Goal: Find specific page/section: Find specific page/section

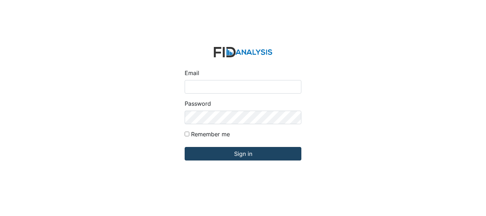
type input "ccarroll@lifeincorporated.com"
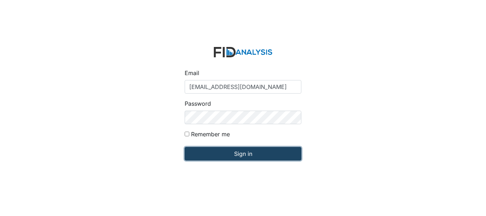
click at [229, 151] on input "Sign in" at bounding box center [243, 154] width 117 height 14
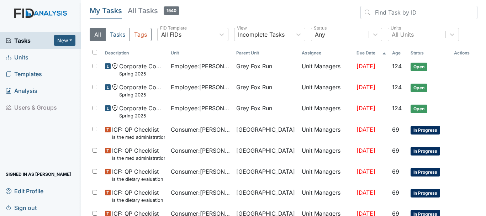
click at [37, 55] on link "Units" at bounding box center [40, 57] width 81 height 17
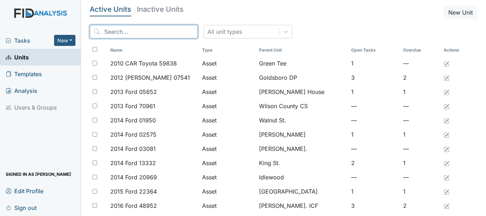
click at [113, 32] on input "search" at bounding box center [144, 32] width 108 height 14
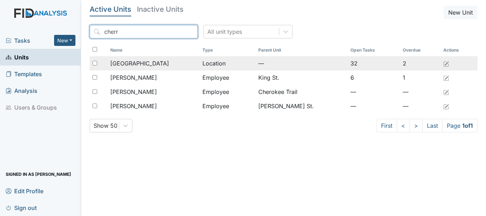
type input "cherr"
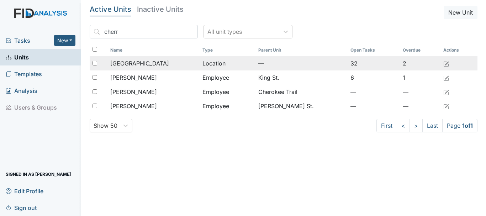
click at [142, 59] on span "[GEOGRAPHIC_DATA]" at bounding box center [139, 63] width 59 height 9
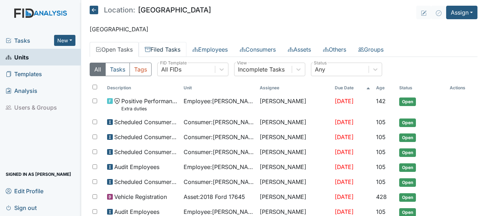
click at [159, 52] on link "Filed Tasks" at bounding box center [163, 49] width 48 height 15
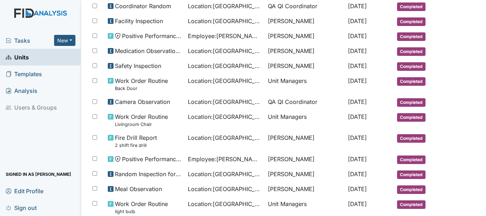
scroll to position [89, 0]
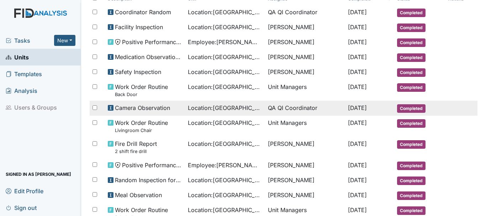
click at [406, 113] on td "Completed" at bounding box center [419, 108] width 51 height 15
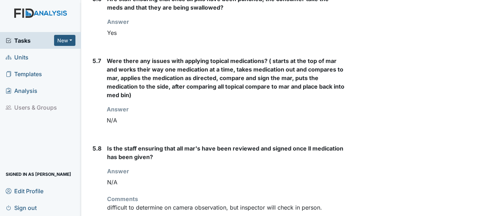
scroll to position [2234, 0]
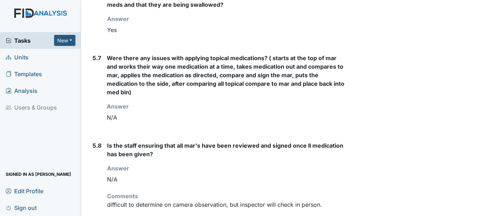
click at [28, 62] on span "Units" at bounding box center [17, 57] width 23 height 11
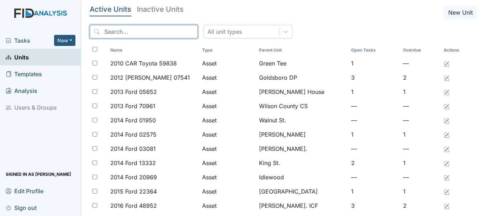
click at [121, 32] on input "search" at bounding box center [144, 32] width 108 height 14
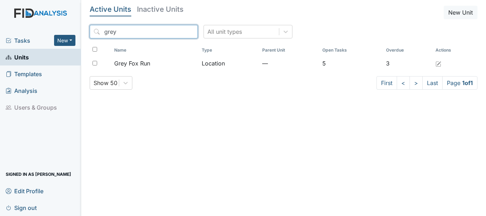
type input "grey"
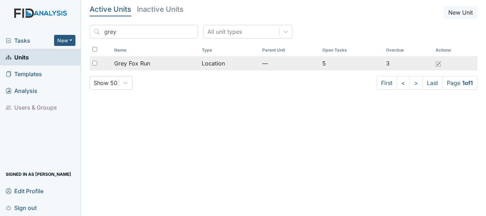
click at [145, 62] on span "Grey Fox Run" at bounding box center [132, 63] width 36 height 9
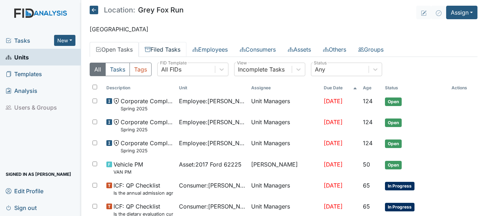
click at [158, 53] on link "Filed Tasks" at bounding box center [163, 49] width 48 height 15
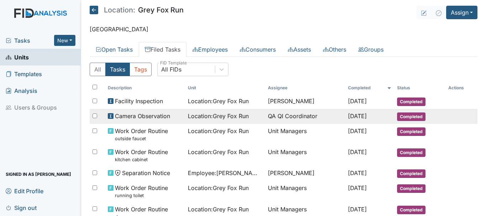
click at [408, 116] on span "Completed" at bounding box center [411, 116] width 28 height 9
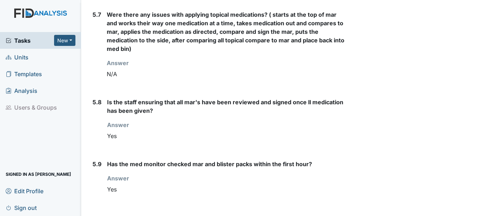
scroll to position [2105, 0]
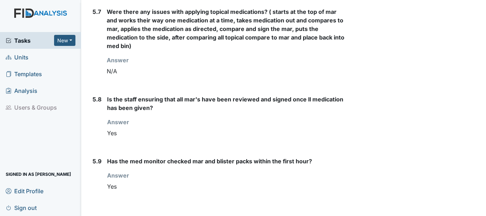
click at [20, 56] on span "Units" at bounding box center [17, 57] width 23 height 11
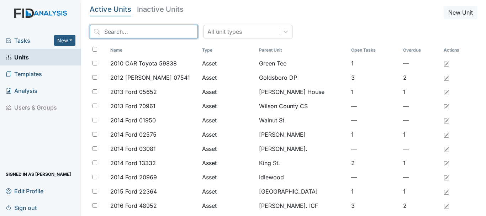
click at [127, 31] on input "search" at bounding box center [144, 32] width 108 height 14
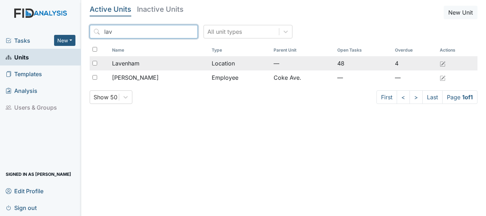
type input "lav"
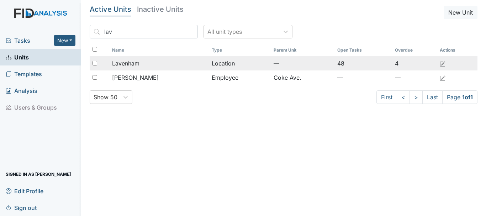
click at [133, 63] on span "Lavenham" at bounding box center [125, 63] width 27 height 9
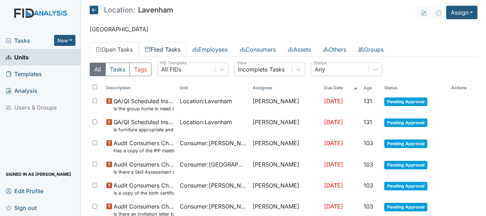
click at [168, 51] on link "Filed Tasks" at bounding box center [163, 49] width 48 height 15
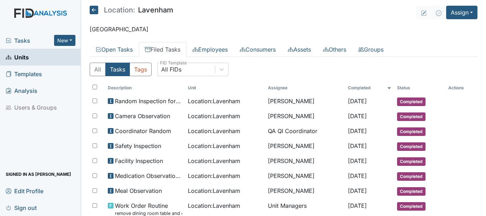
click at [33, 59] on link "Units" at bounding box center [40, 57] width 81 height 17
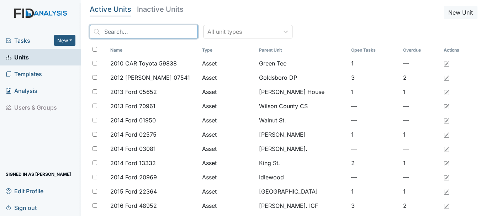
click at [119, 30] on input "search" at bounding box center [144, 32] width 108 height 14
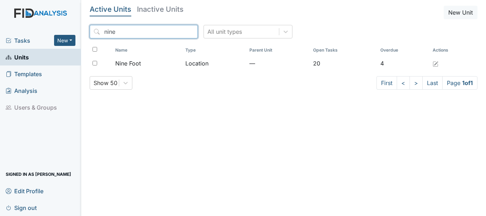
type input "nine"
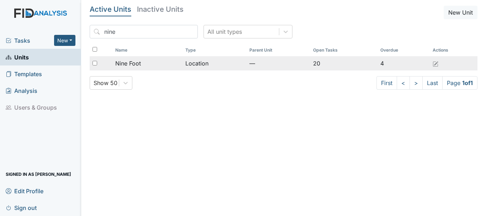
click at [133, 67] on span "Nine Foot" at bounding box center [128, 63] width 26 height 9
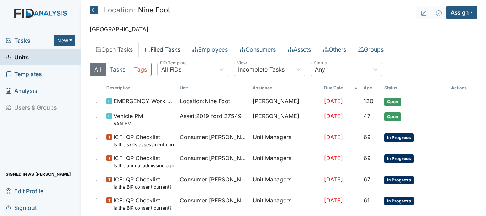
click at [165, 50] on link "Filed Tasks" at bounding box center [163, 49] width 48 height 15
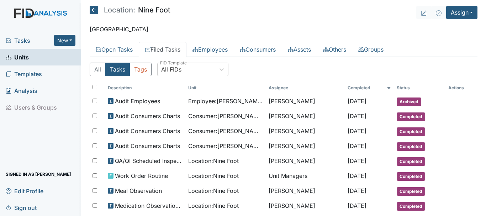
click at [29, 60] on link "Units" at bounding box center [40, 57] width 81 height 17
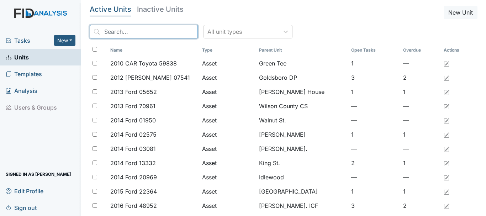
click at [109, 32] on input "search" at bounding box center [144, 32] width 108 height 14
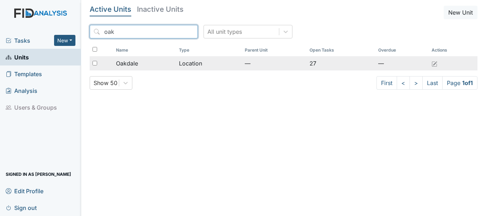
type input "oak"
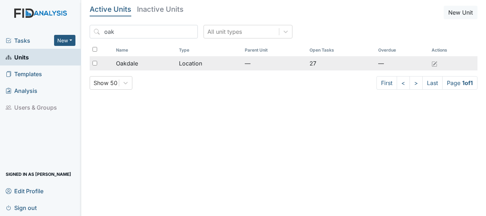
click at [142, 64] on div "Oakdale" at bounding box center [145, 63] width 58 height 9
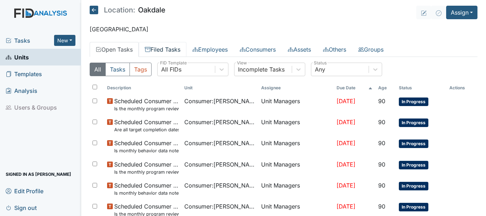
click at [163, 54] on link "Filed Tasks" at bounding box center [163, 49] width 48 height 15
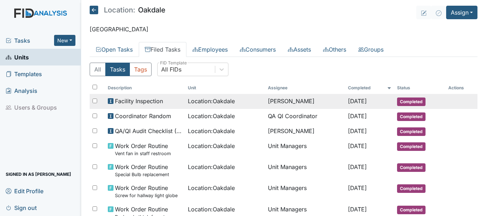
click at [410, 102] on span "Completed" at bounding box center [411, 101] width 28 height 9
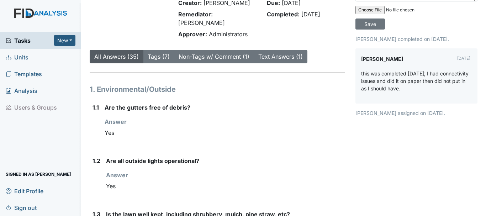
scroll to position [46, 0]
